Goal: Information Seeking & Learning: Learn about a topic

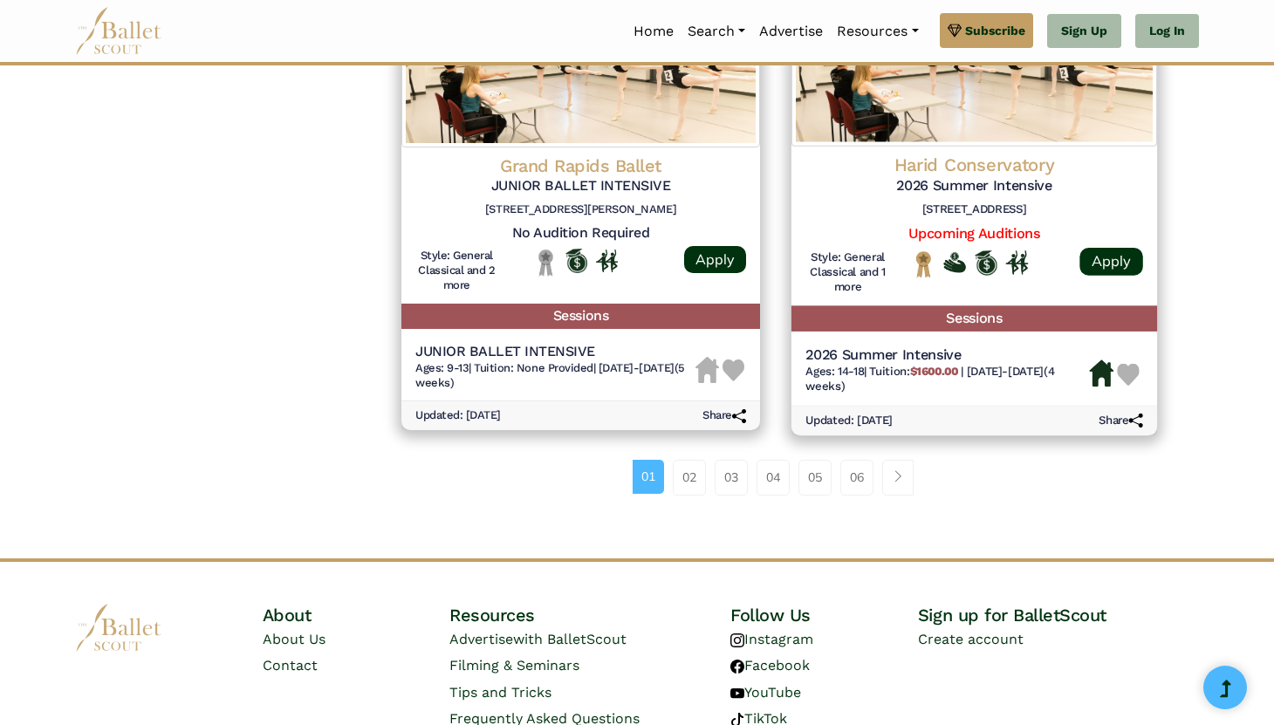
scroll to position [2405, 0]
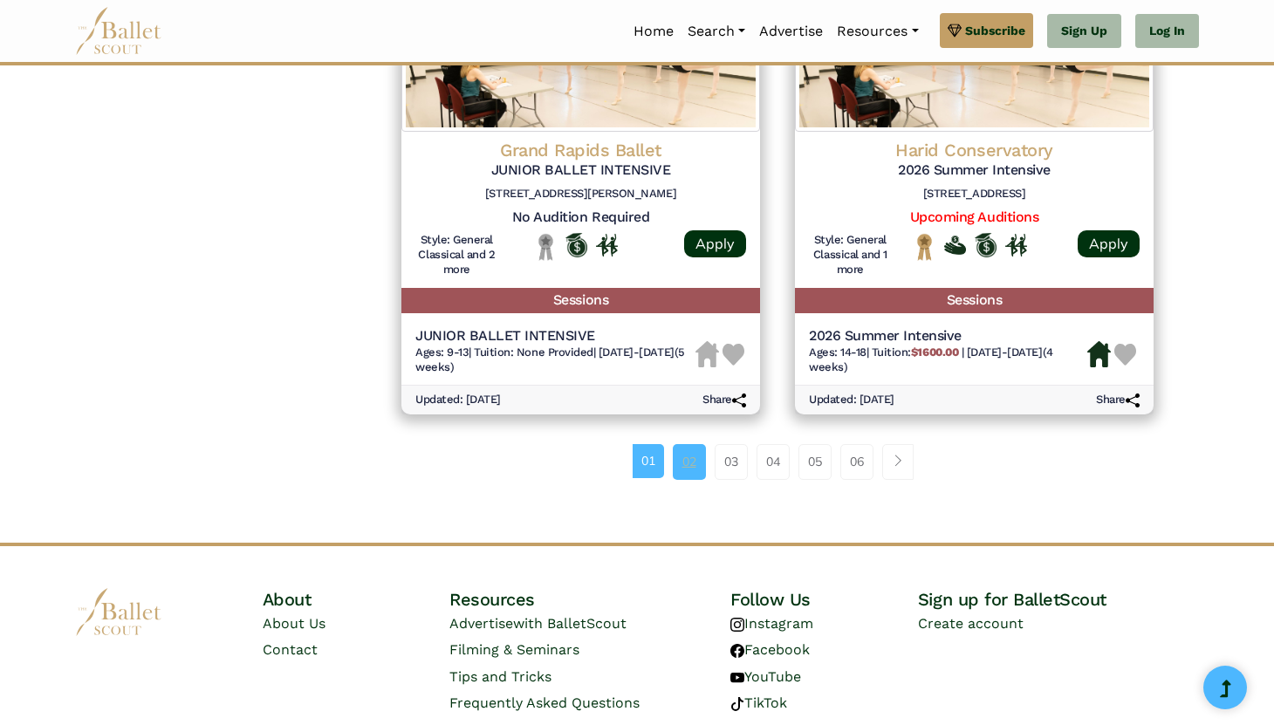
click at [683, 466] on link "02" at bounding box center [689, 461] width 33 height 35
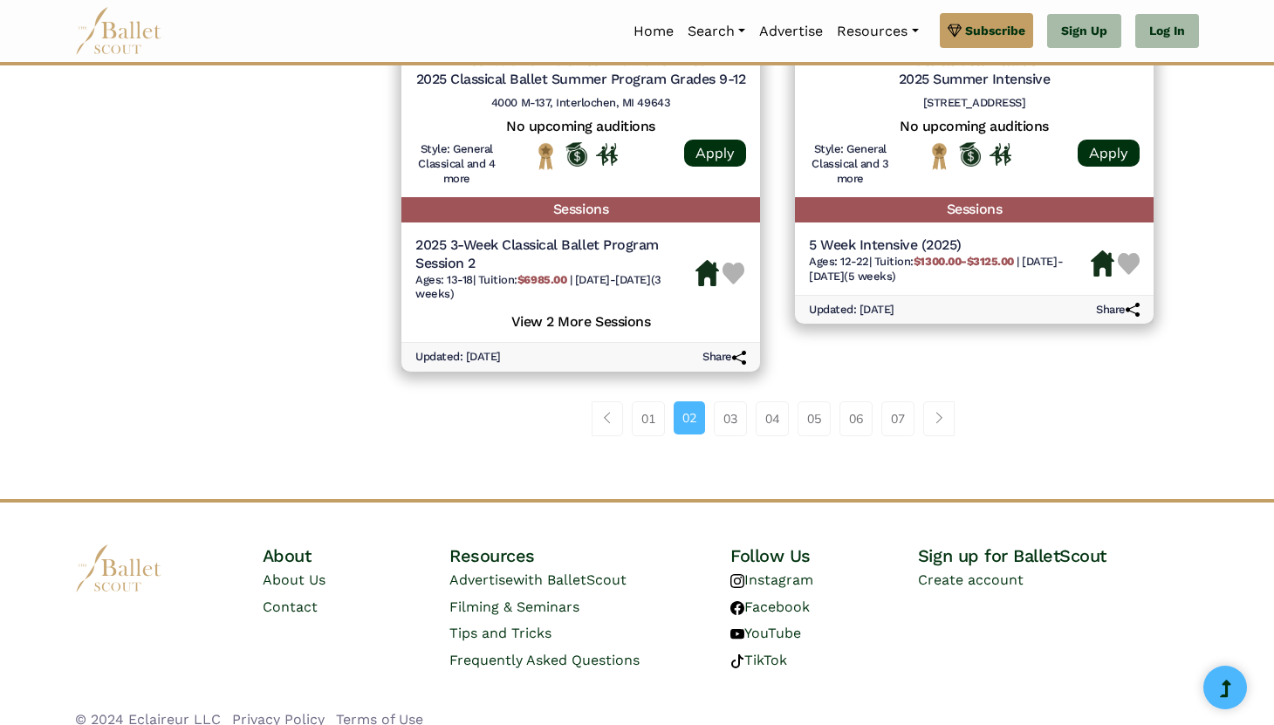
scroll to position [2502, 0]
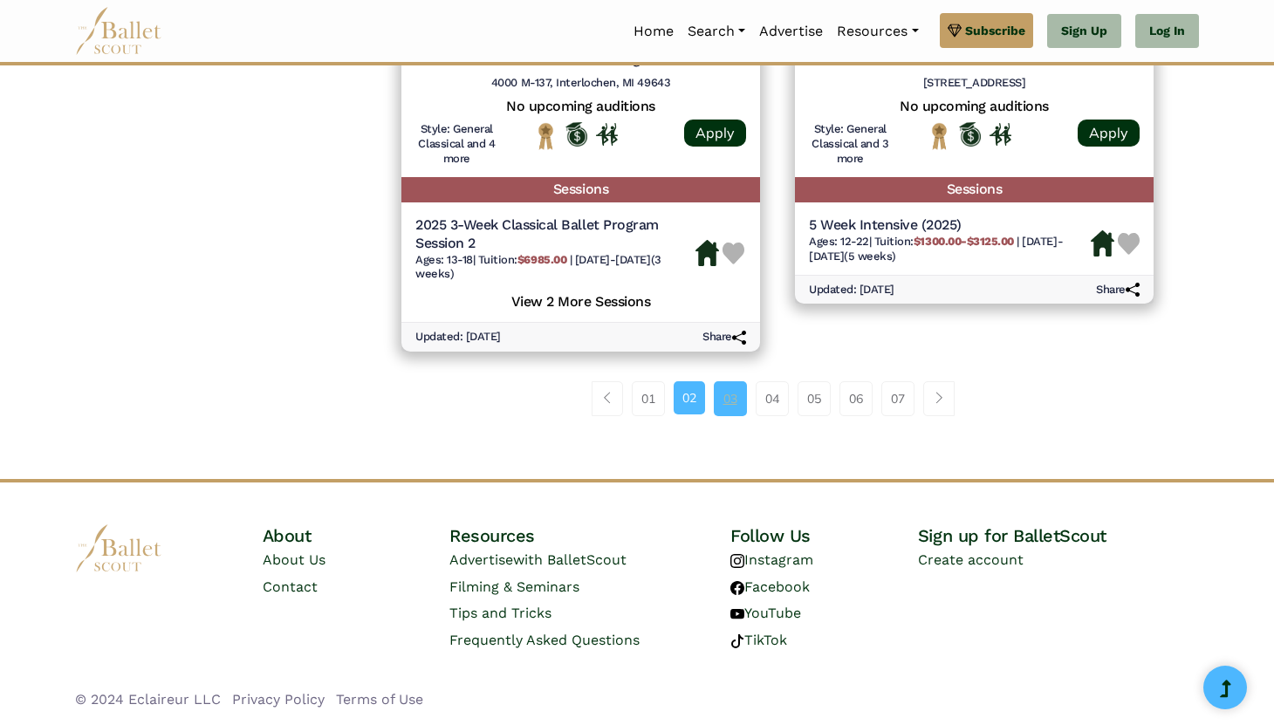
click at [732, 392] on link "03" at bounding box center [730, 398] width 33 height 35
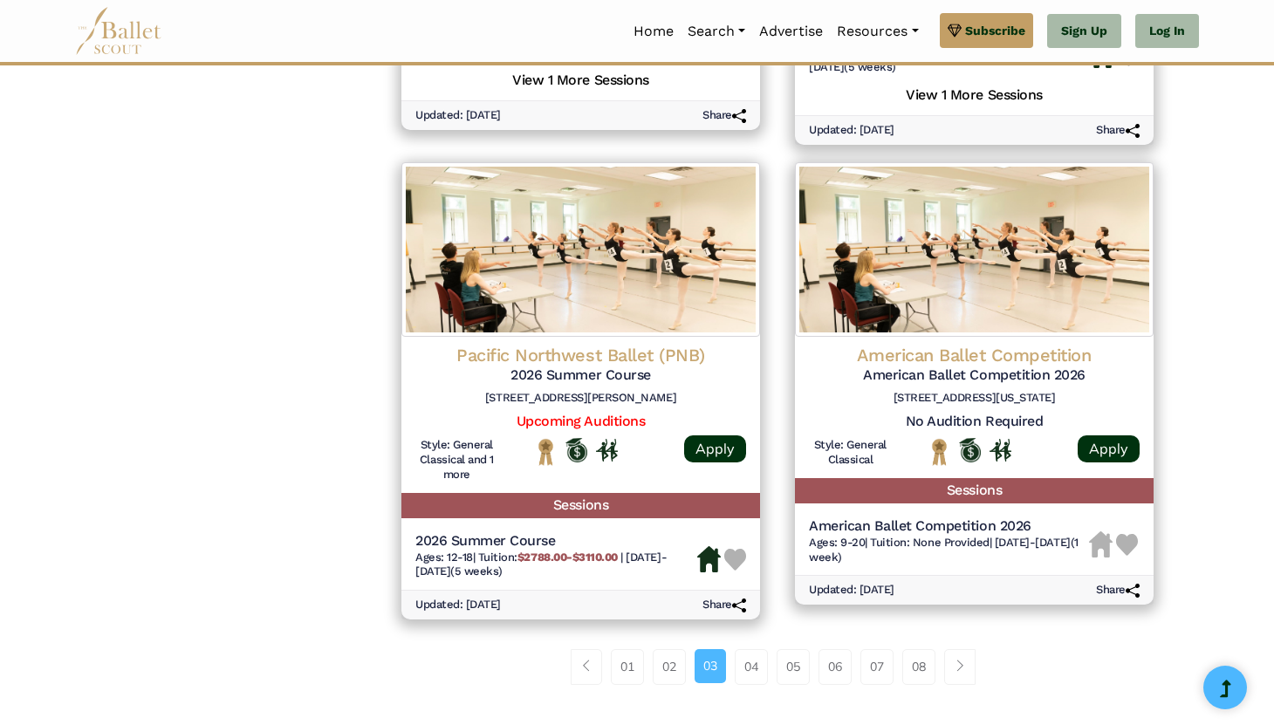
scroll to position [2221, 0]
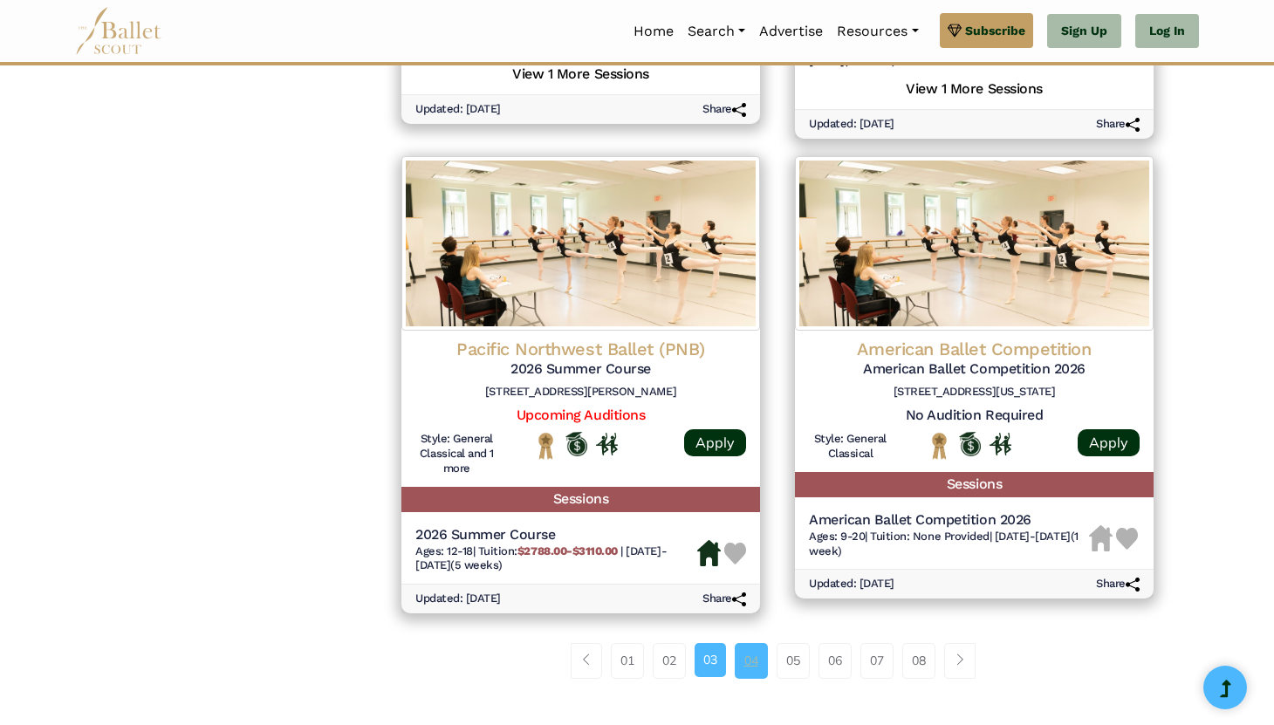
click at [748, 668] on link "04" at bounding box center [751, 660] width 33 height 35
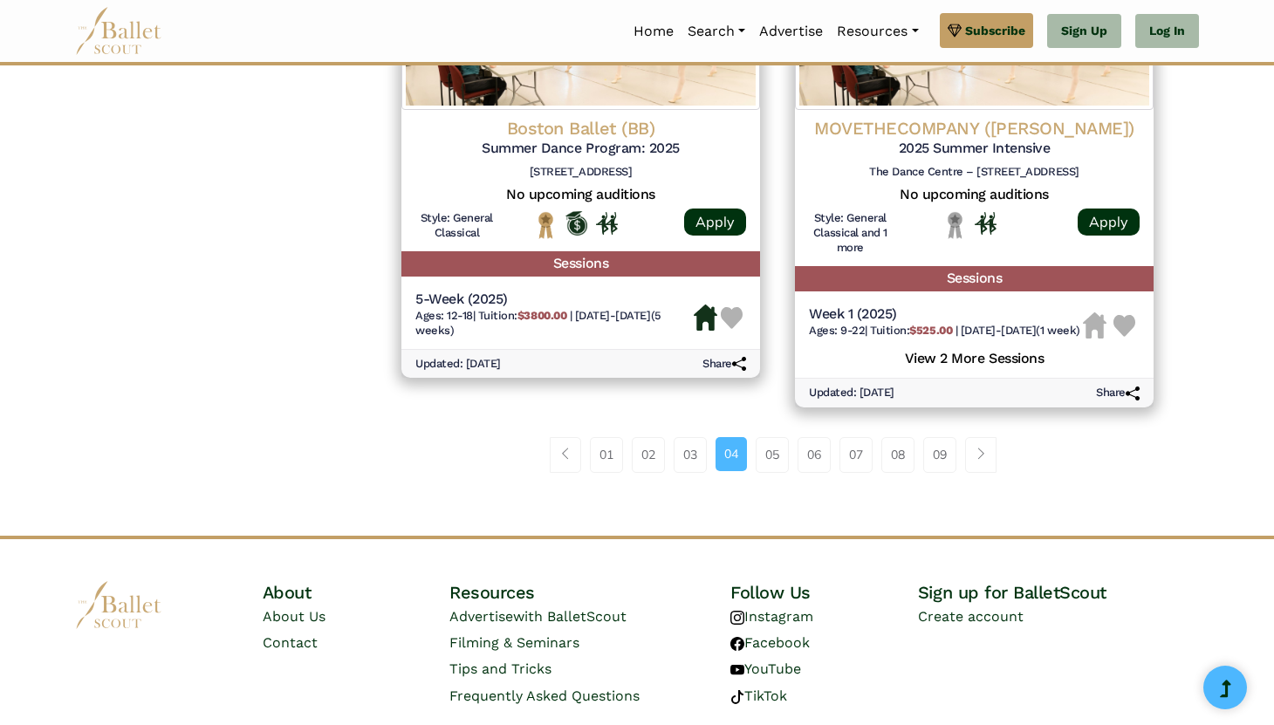
scroll to position [2445, 0]
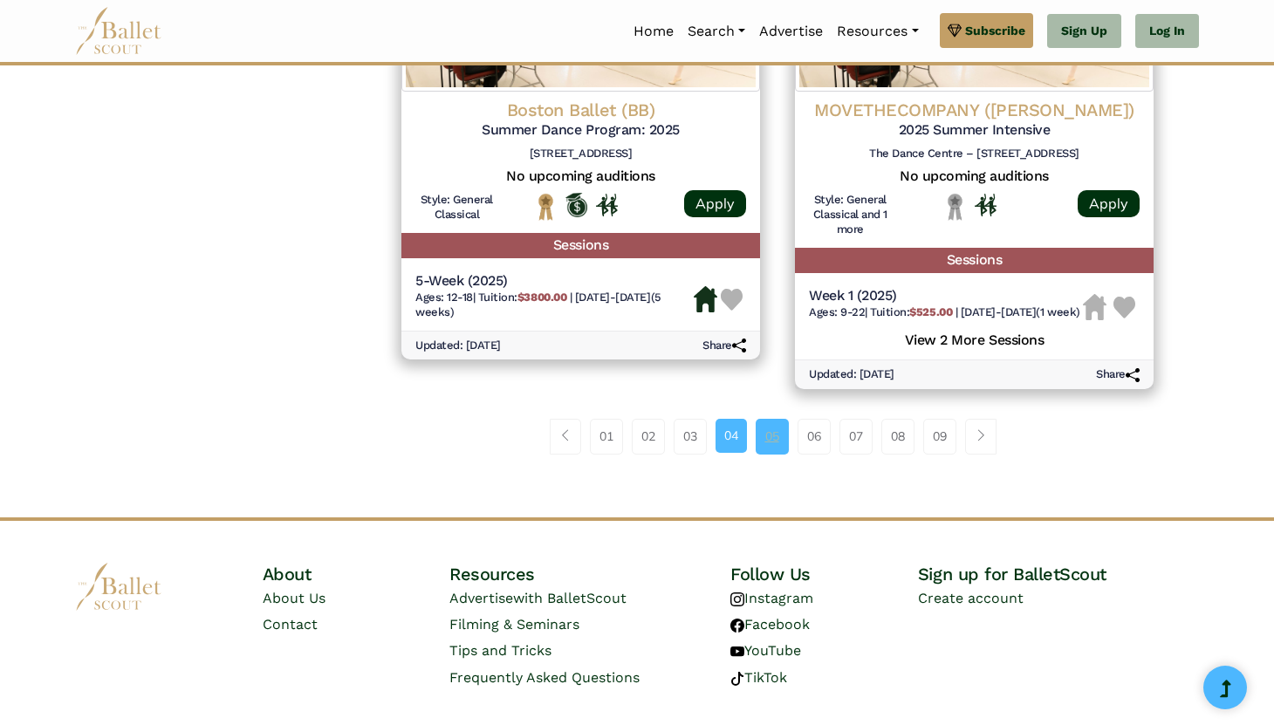
click at [771, 452] on link "05" at bounding box center [772, 436] width 33 height 35
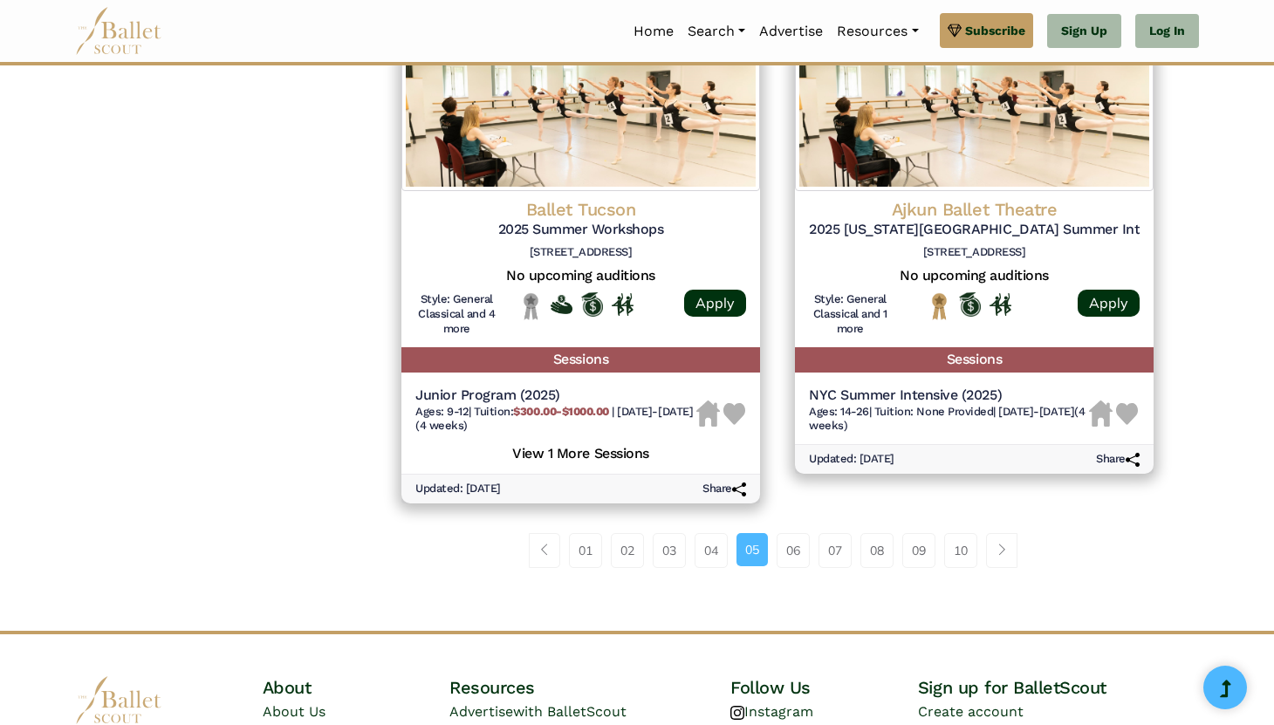
scroll to position [2350, 0]
click at [794, 549] on link "06" at bounding box center [793, 549] width 33 height 35
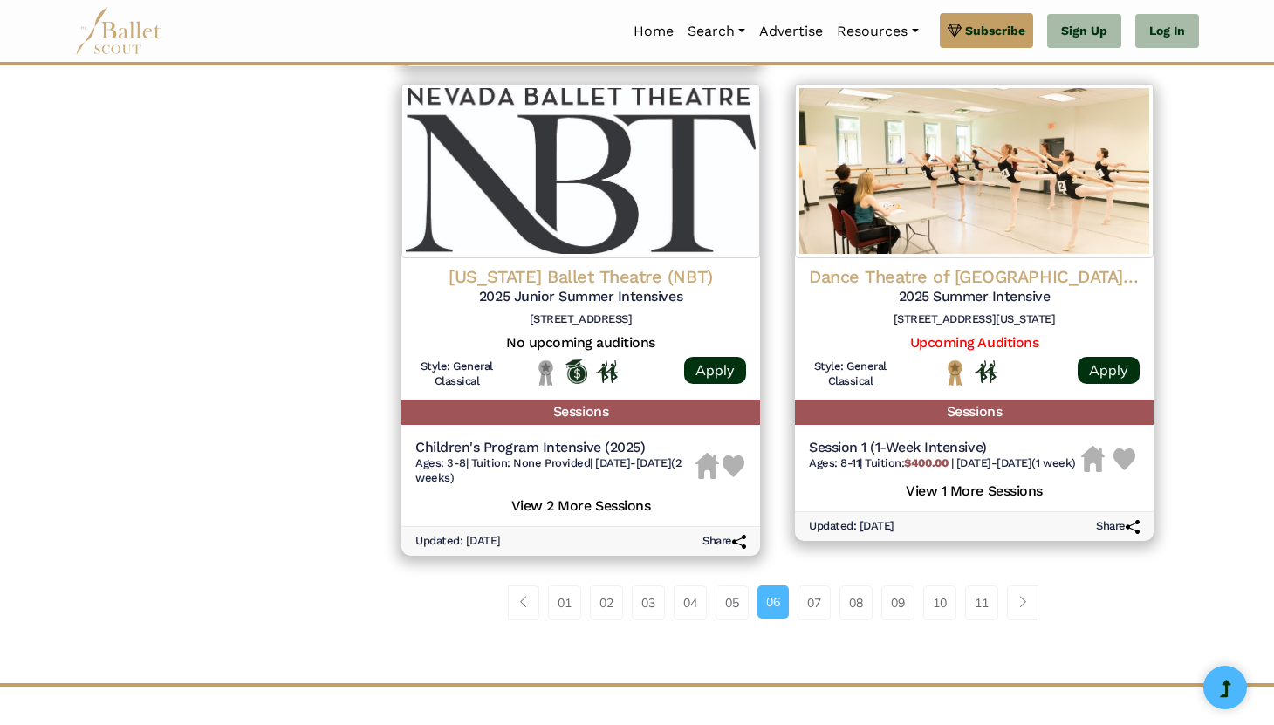
scroll to position [2308, 0]
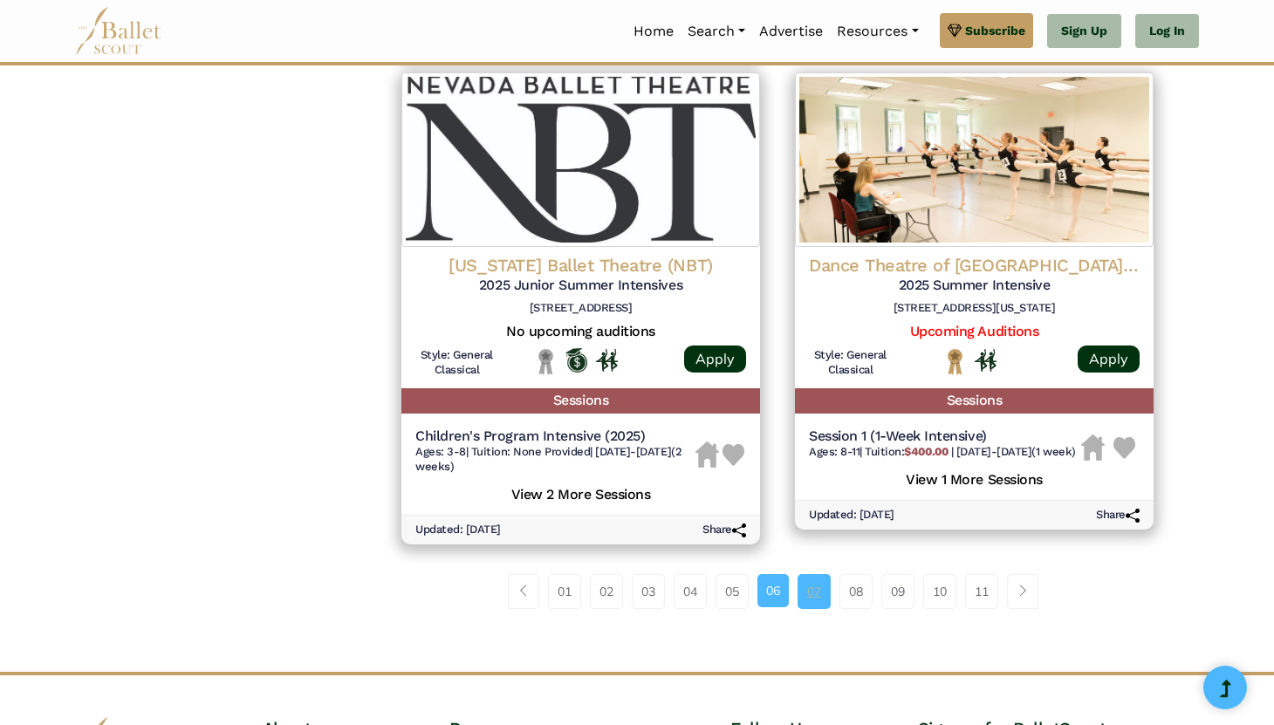
click at [816, 588] on link "07" at bounding box center [814, 591] width 33 height 35
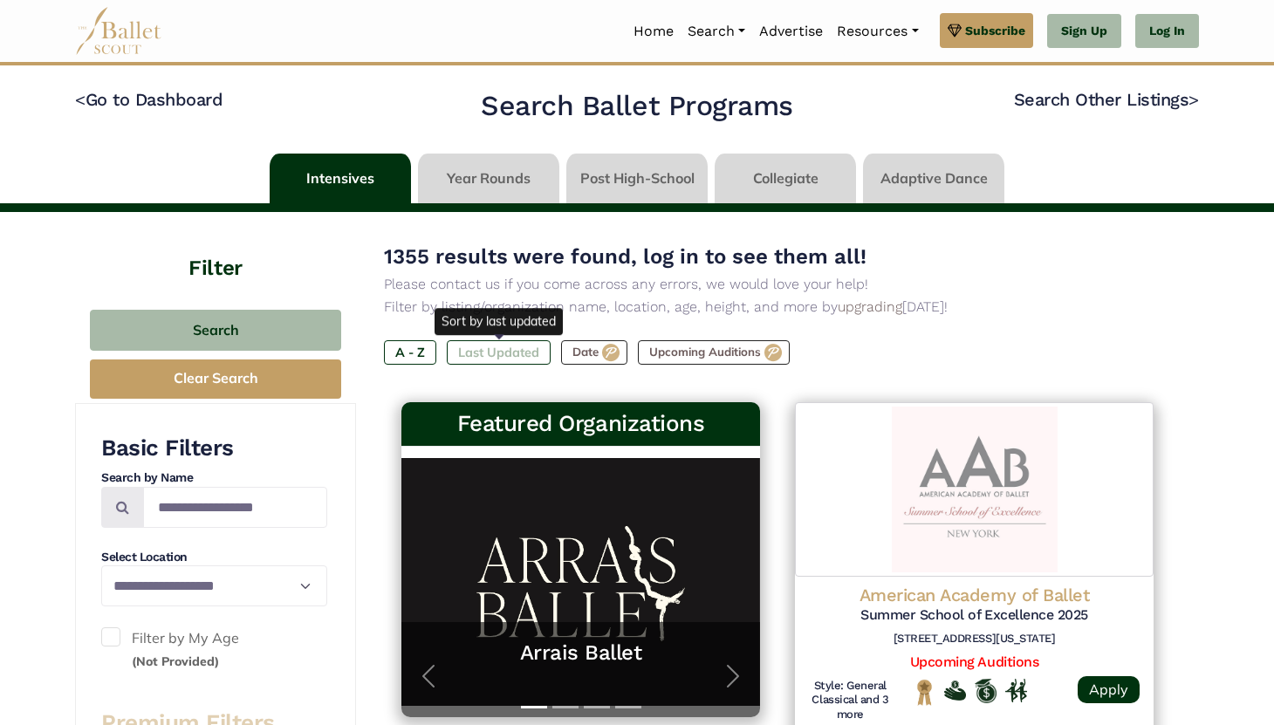
click at [519, 355] on label "Last Updated" at bounding box center [499, 352] width 104 height 24
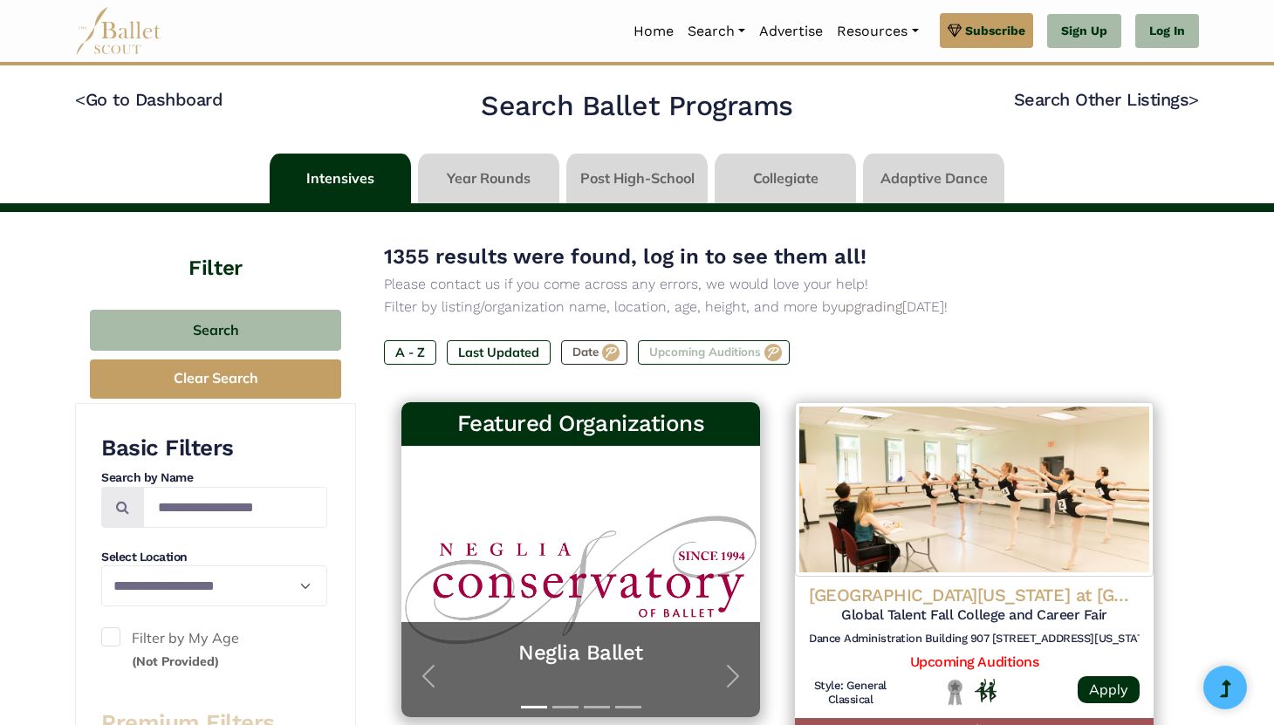
click at [716, 353] on label "Upcoming Auditions" at bounding box center [714, 352] width 152 height 24
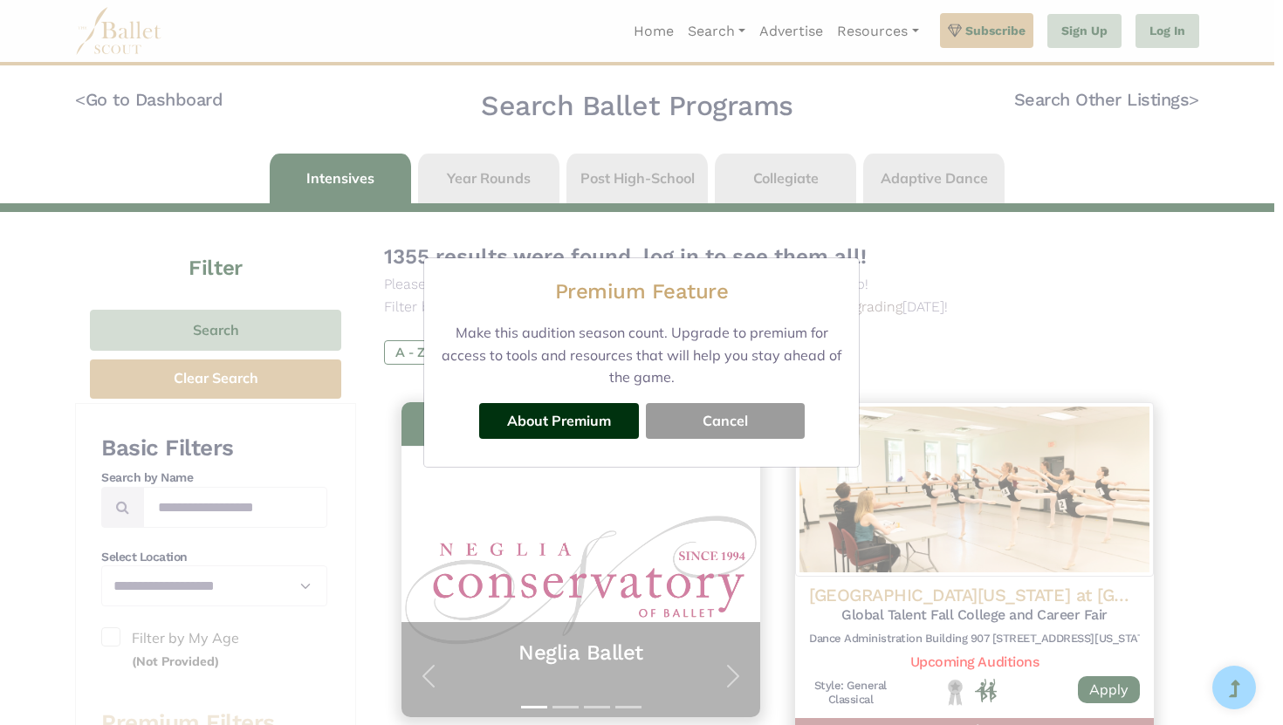
click at [720, 432] on button "Cancel" at bounding box center [725, 420] width 159 height 35
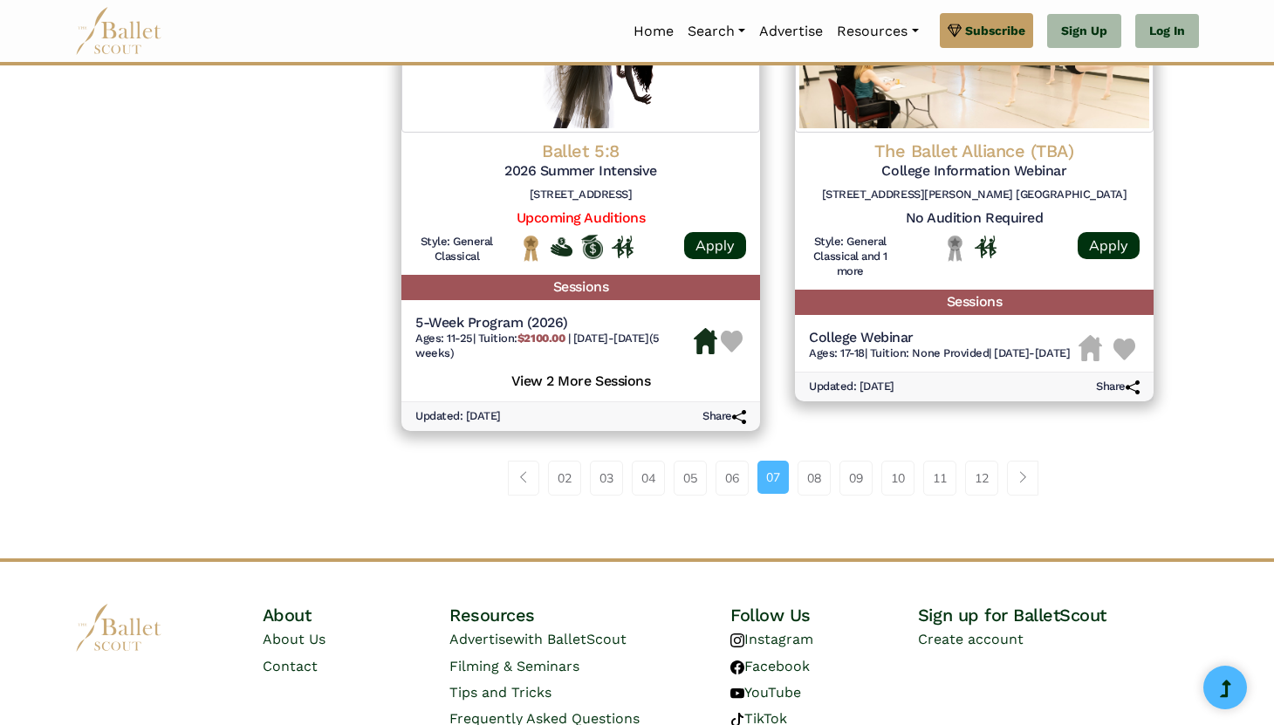
scroll to position [2381, 0]
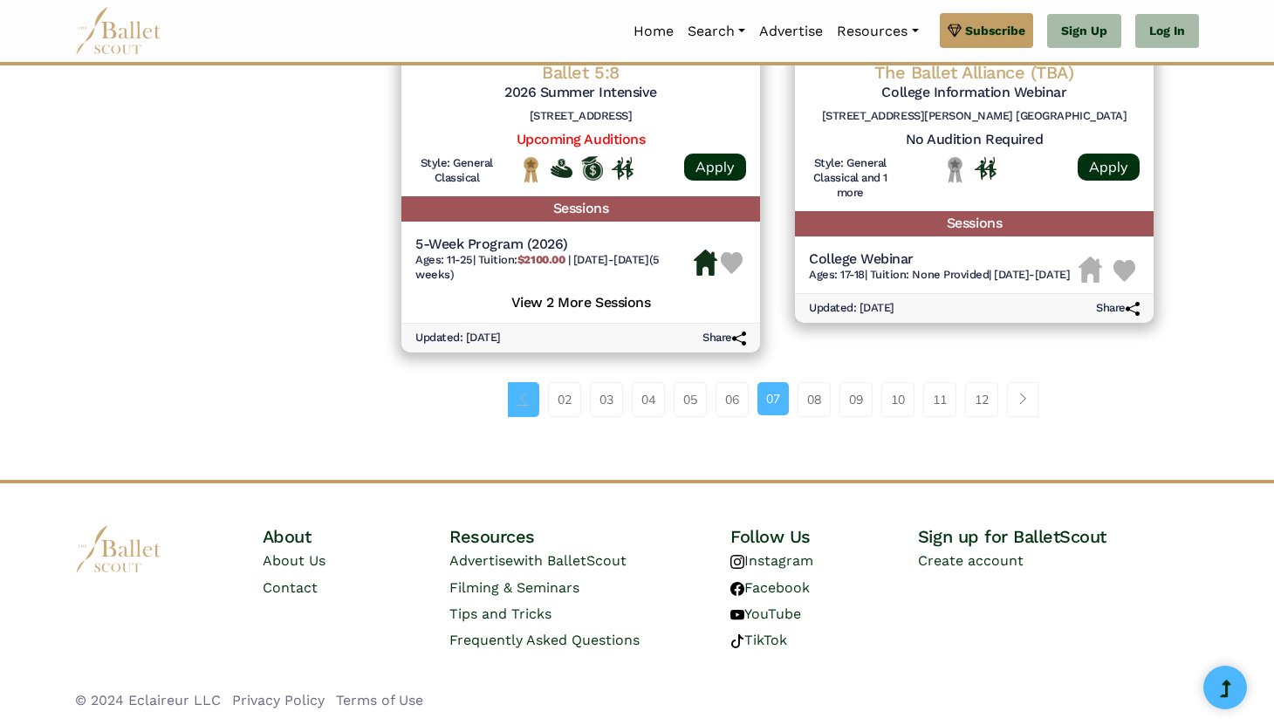
click at [518, 405] on link "Page navigation example" at bounding box center [523, 399] width 31 height 35
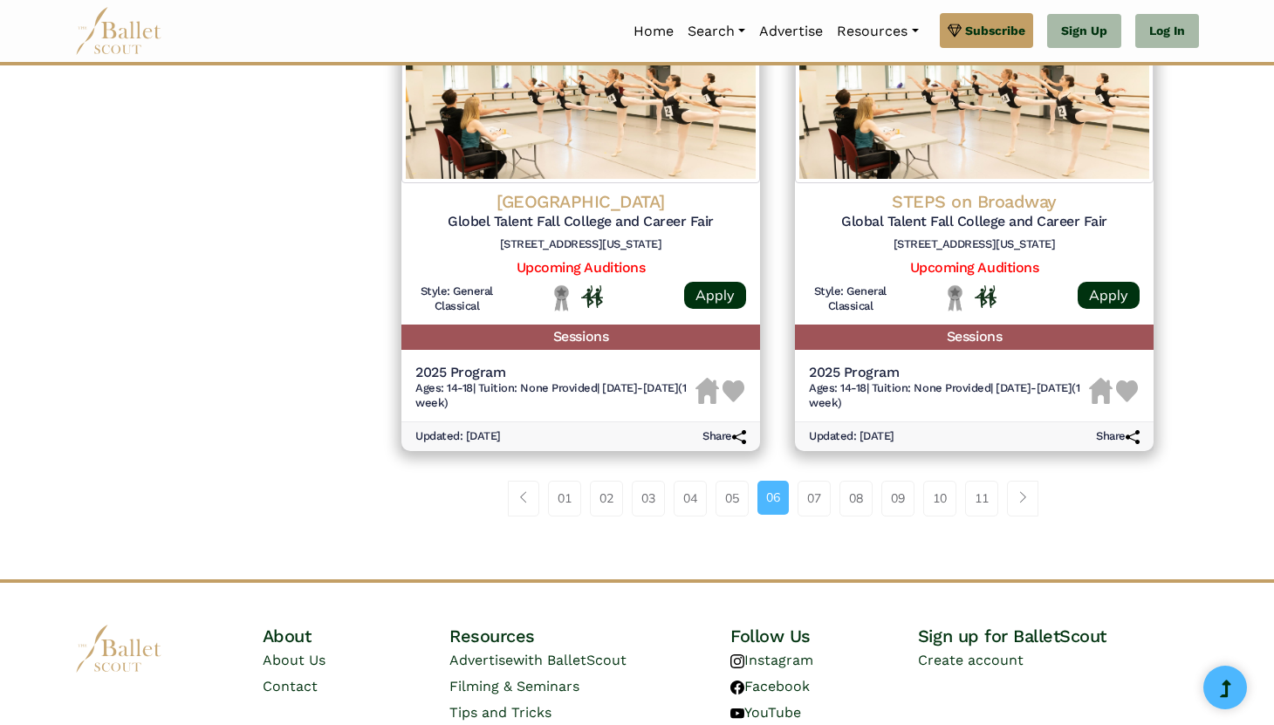
scroll to position [2228, 0]
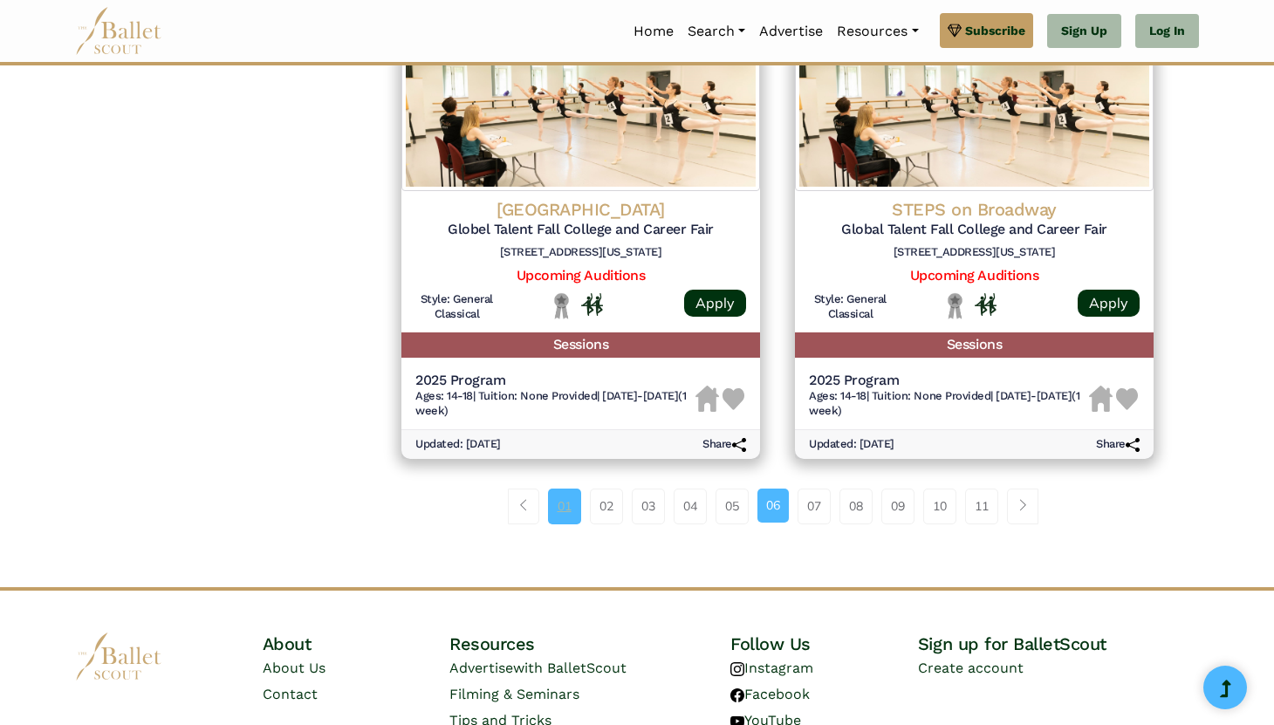
click at [559, 519] on link "01" at bounding box center [564, 506] width 33 height 35
